Goal: Task Accomplishment & Management: Use online tool/utility

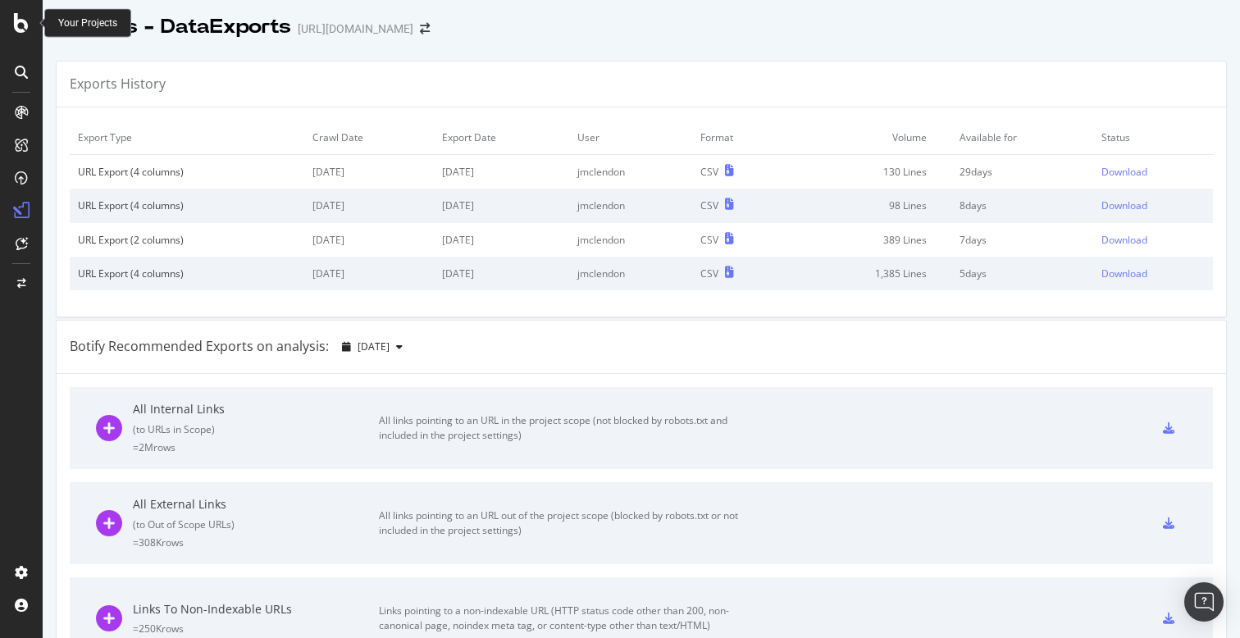
click at [15, 21] on icon at bounding box center [21, 23] width 15 height 20
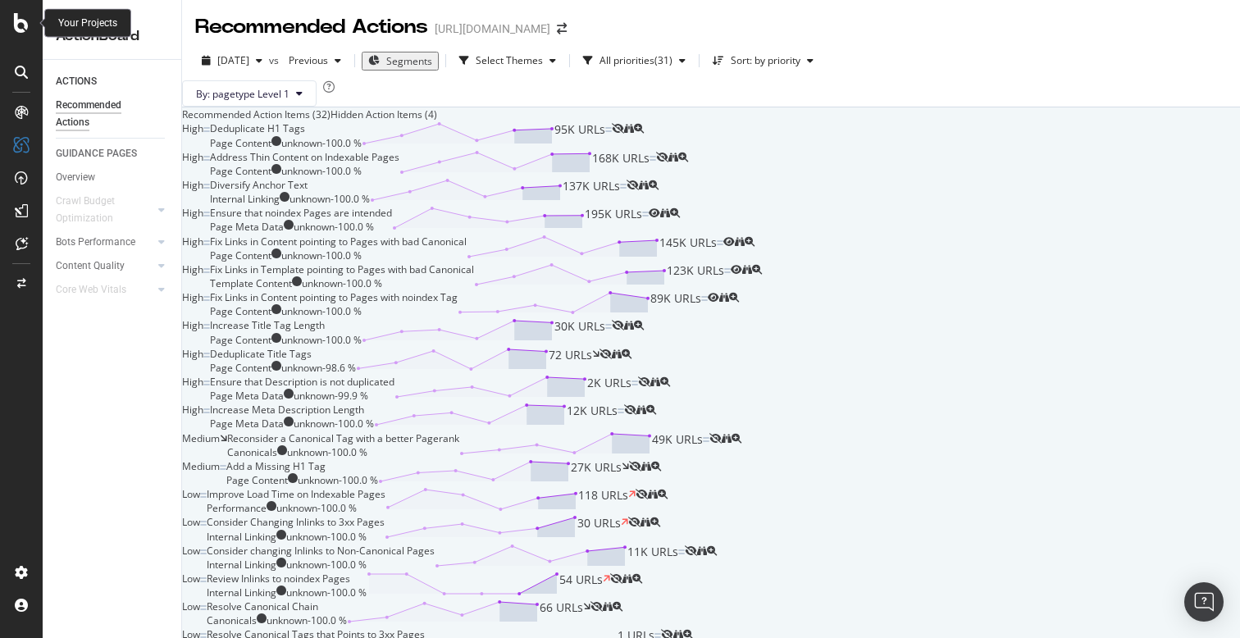
click at [13, 28] on div at bounding box center [21, 23] width 39 height 20
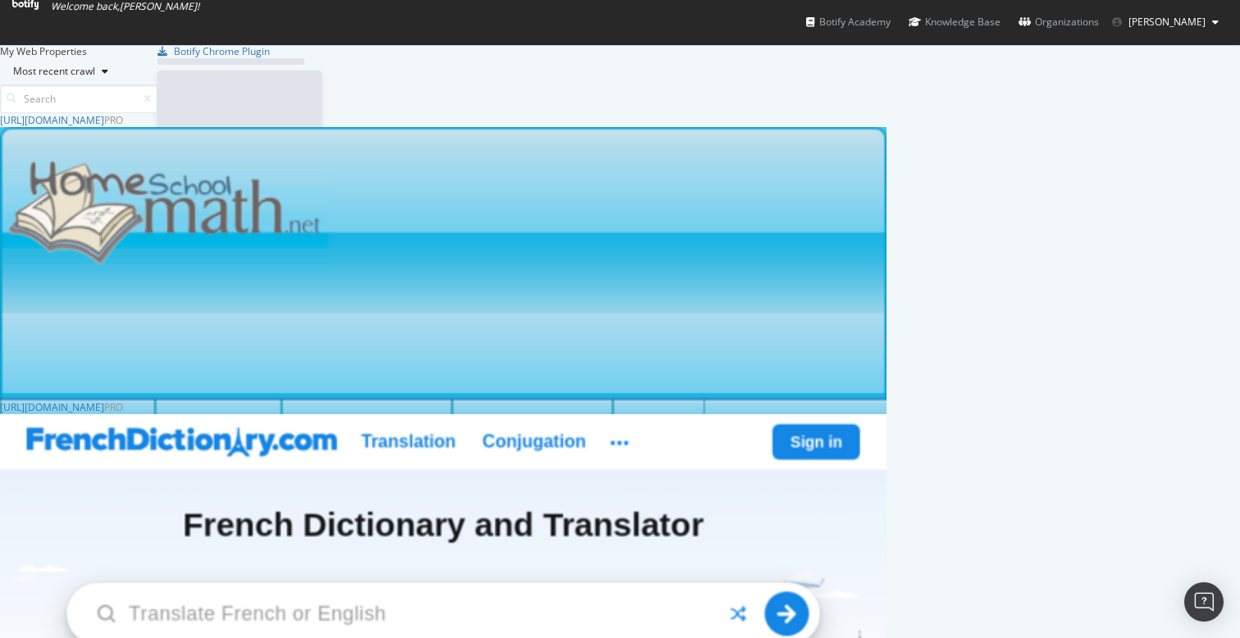
scroll to position [638, 1240]
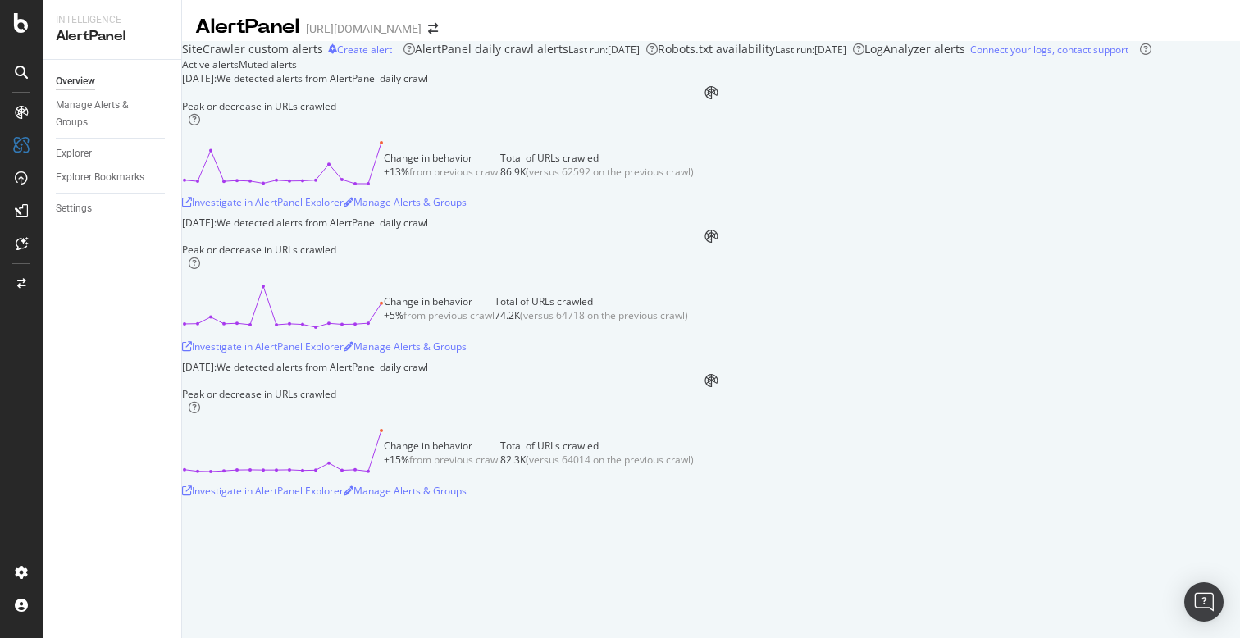
click at [194, 297] on div "August 11th 2025: We detected alerts from AlertPanel daily crawl Peak or decrea…" at bounding box center [711, 287] width 1058 height 432
click at [194, 291] on div "August 11th 2025: We detected alerts from AlertPanel daily crawl Peak or decrea…" at bounding box center [711, 287] width 1058 height 432
click at [195, 289] on div "August 11th 2025: We detected alerts from AlertPanel daily crawl Peak or decrea…" at bounding box center [711, 287] width 1058 height 432
click at [27, 13] on icon at bounding box center [21, 23] width 15 height 20
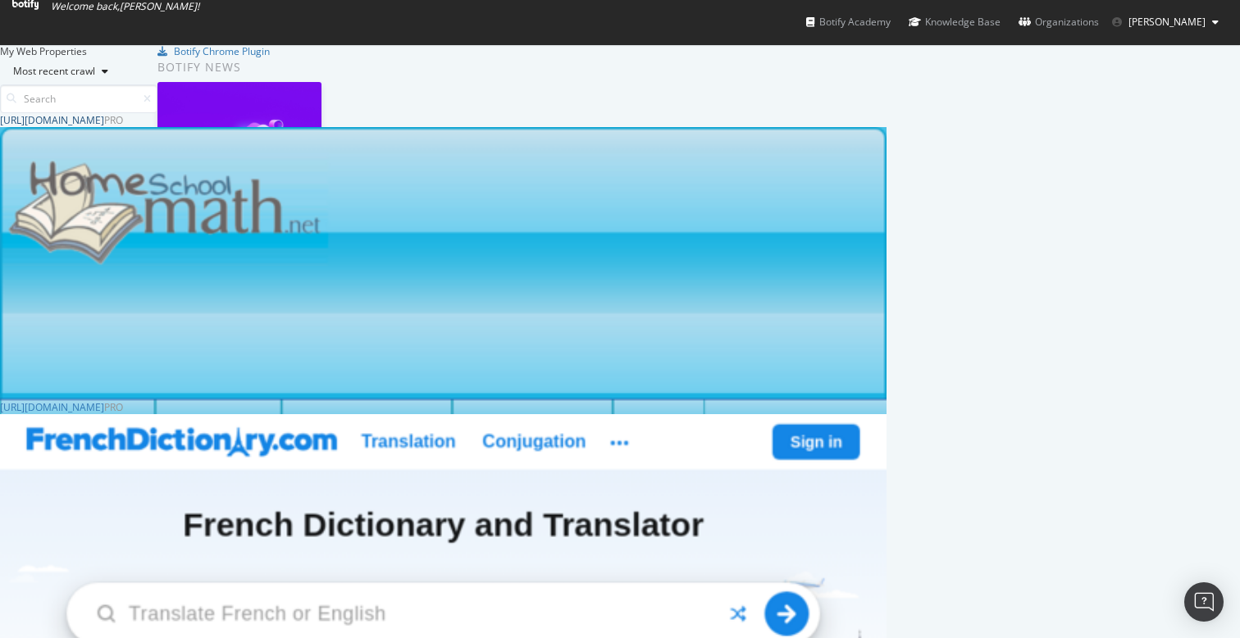
scroll to position [513, 0]
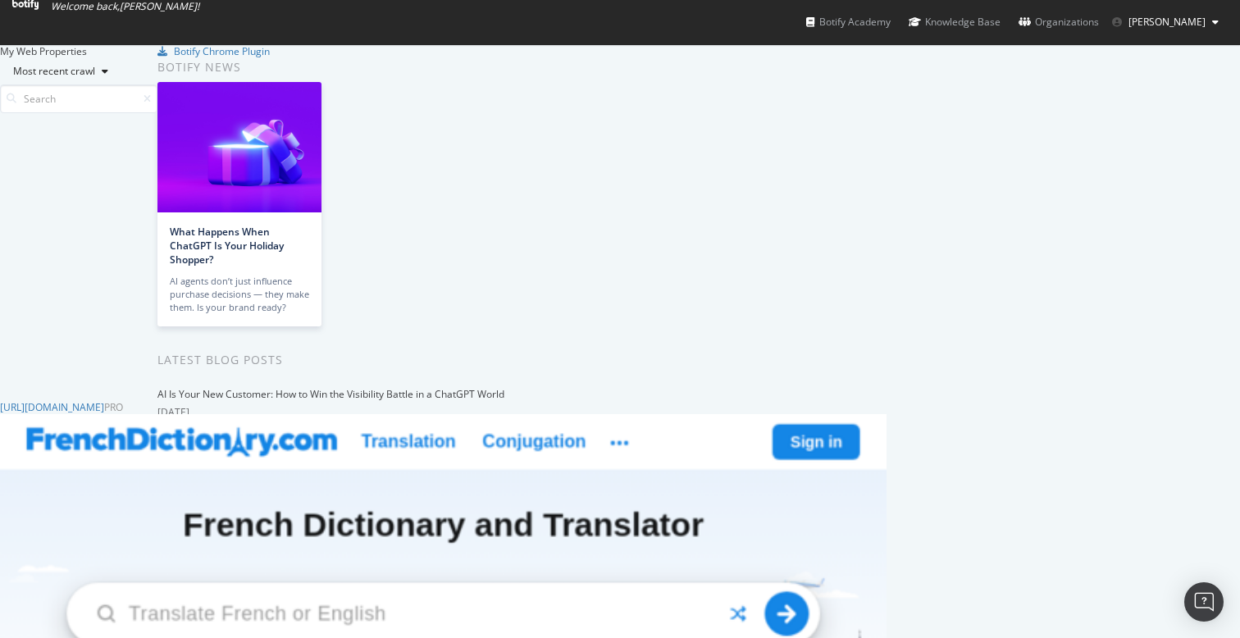
scroll to position [782, 0]
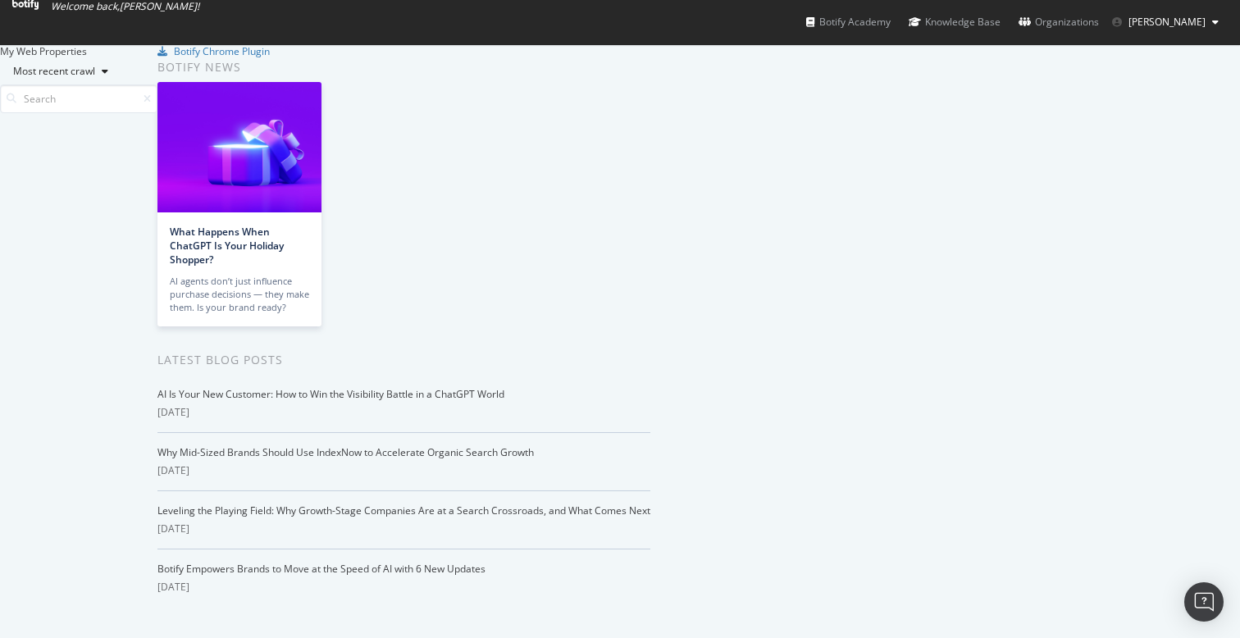
scroll to position [1842, 0]
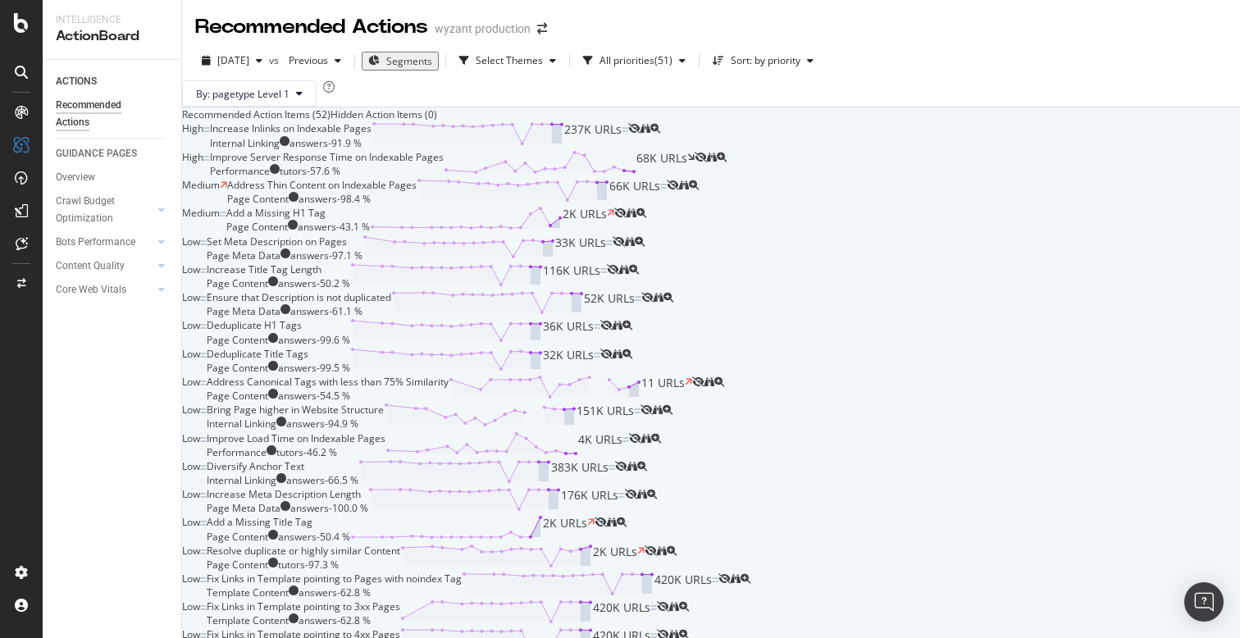
scroll to position [813, 0]
click at [617, 518] on icon "binoculars" at bounding box center [612, 523] width 10 height 10
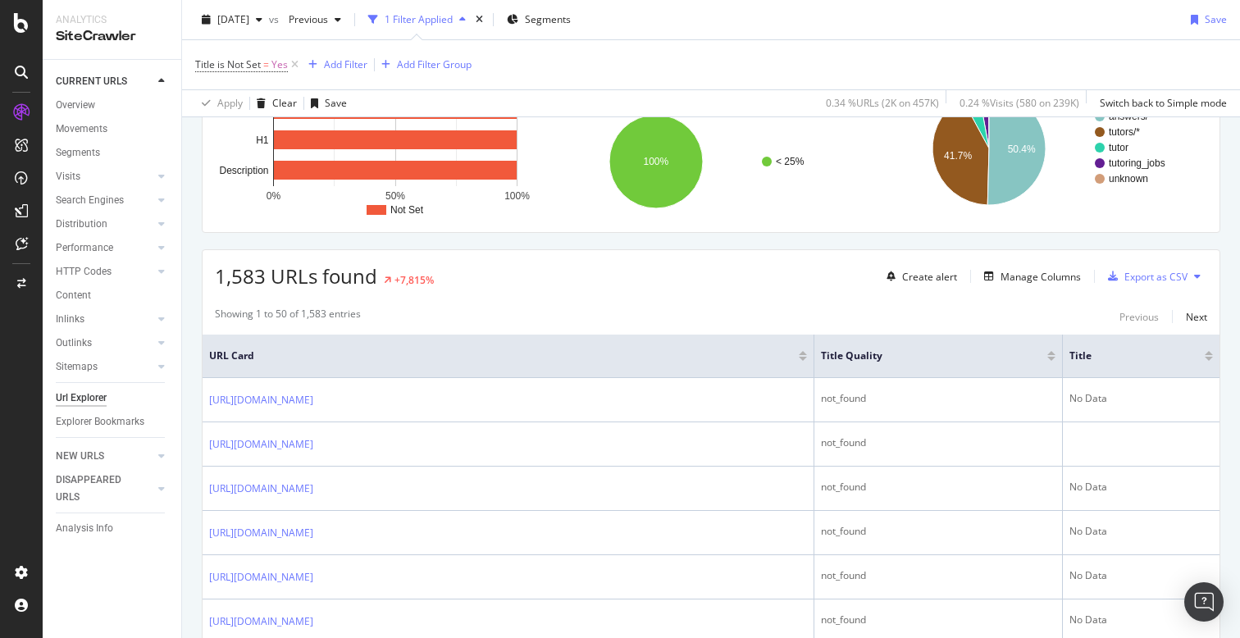
scroll to position [163, 0]
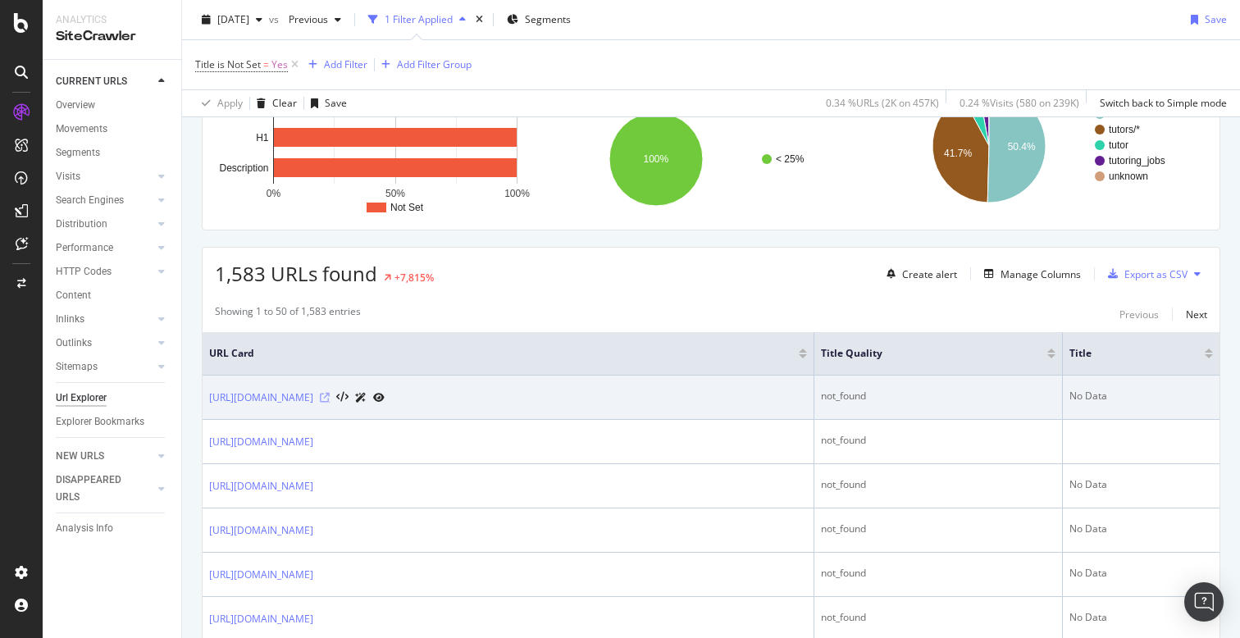
click at [330, 395] on icon at bounding box center [325, 398] width 10 height 10
